Goal: Task Accomplishment & Management: Manage account settings

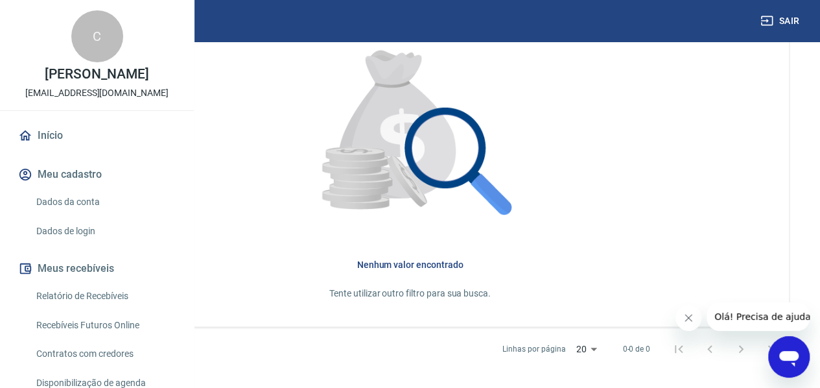
scroll to position [430, 0]
